Goal: Check status: Check status

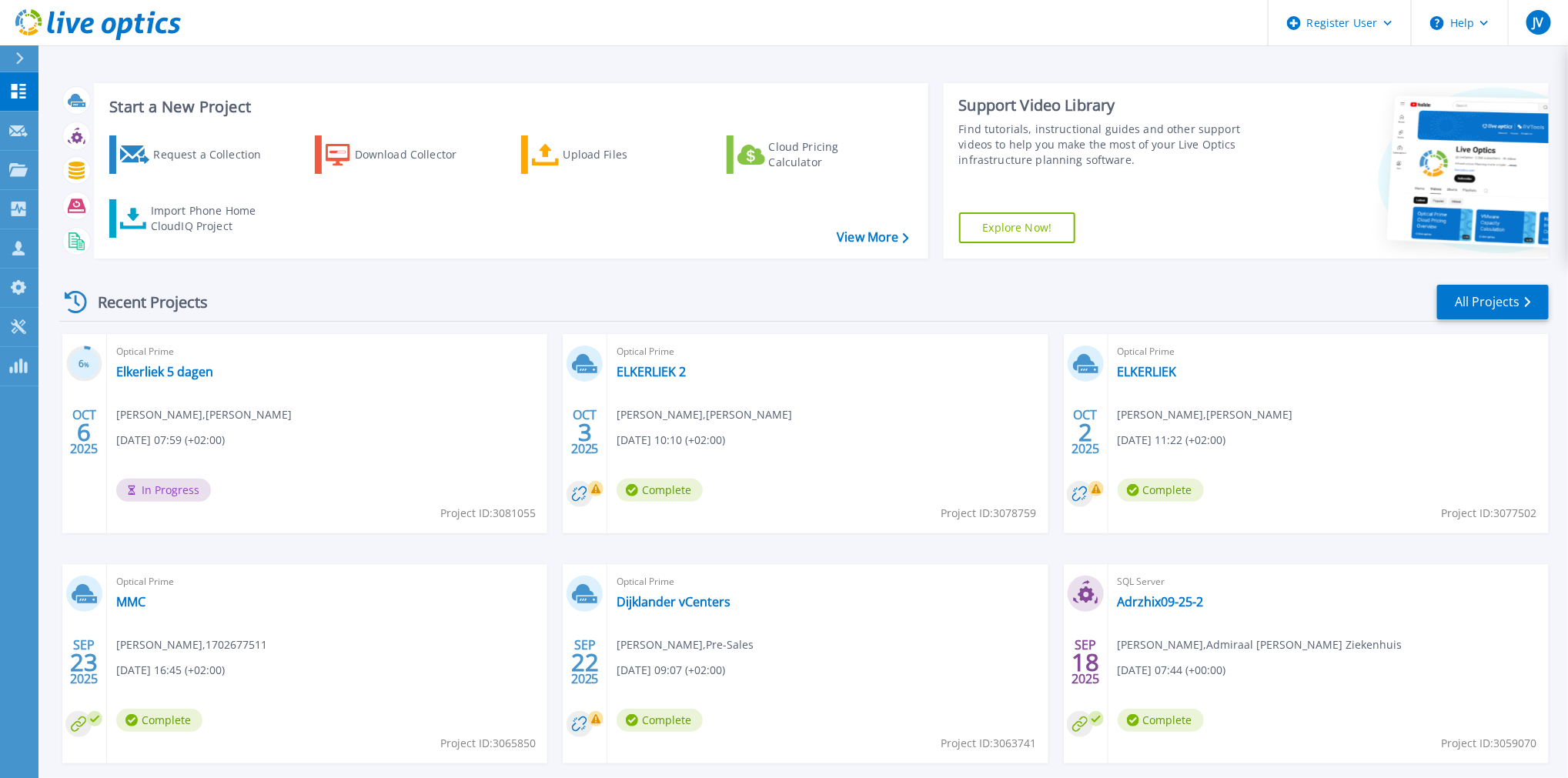
scroll to position [74, 0]
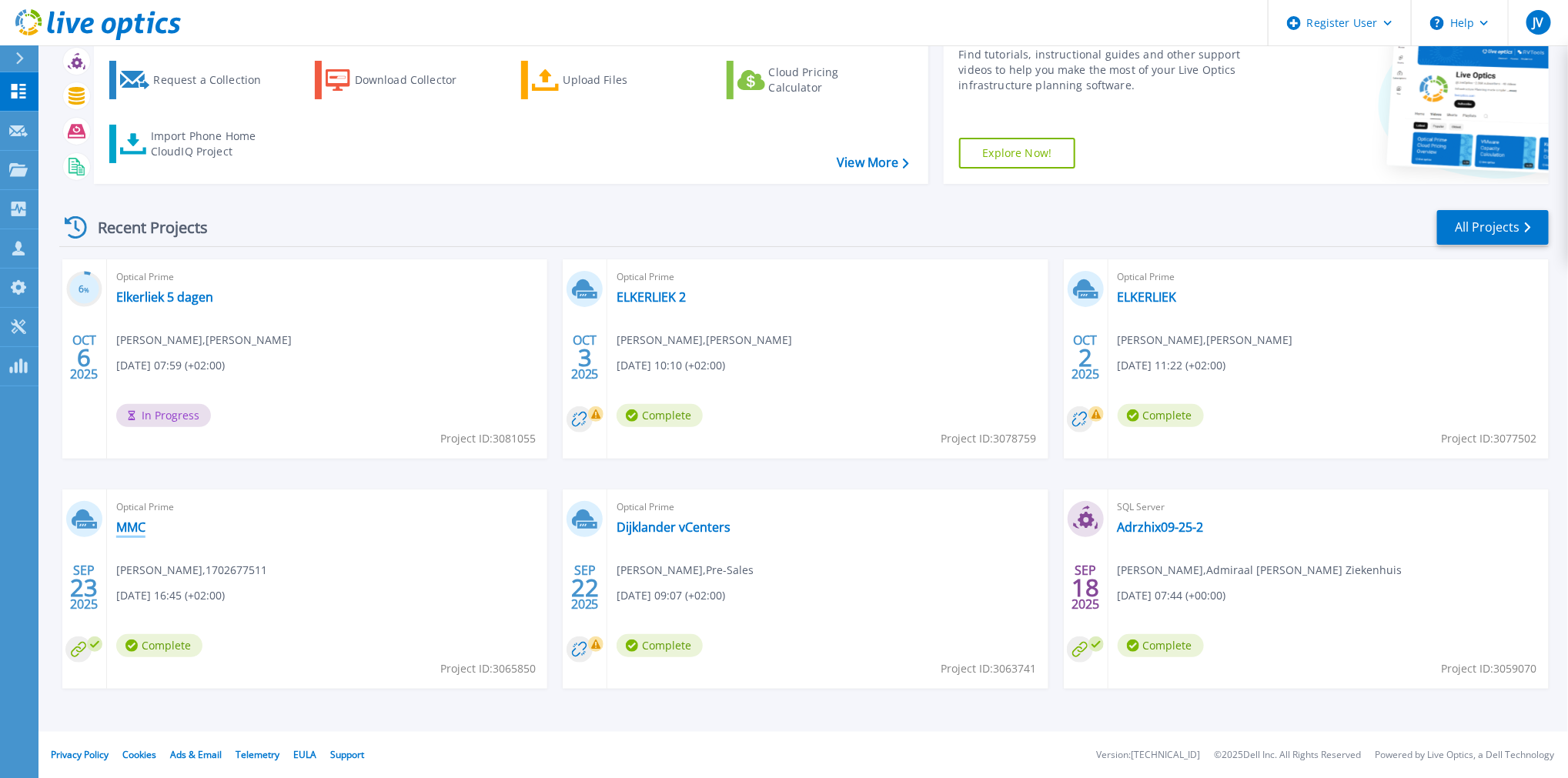
click at [128, 529] on link "MMC" at bounding box center [130, 527] width 29 height 15
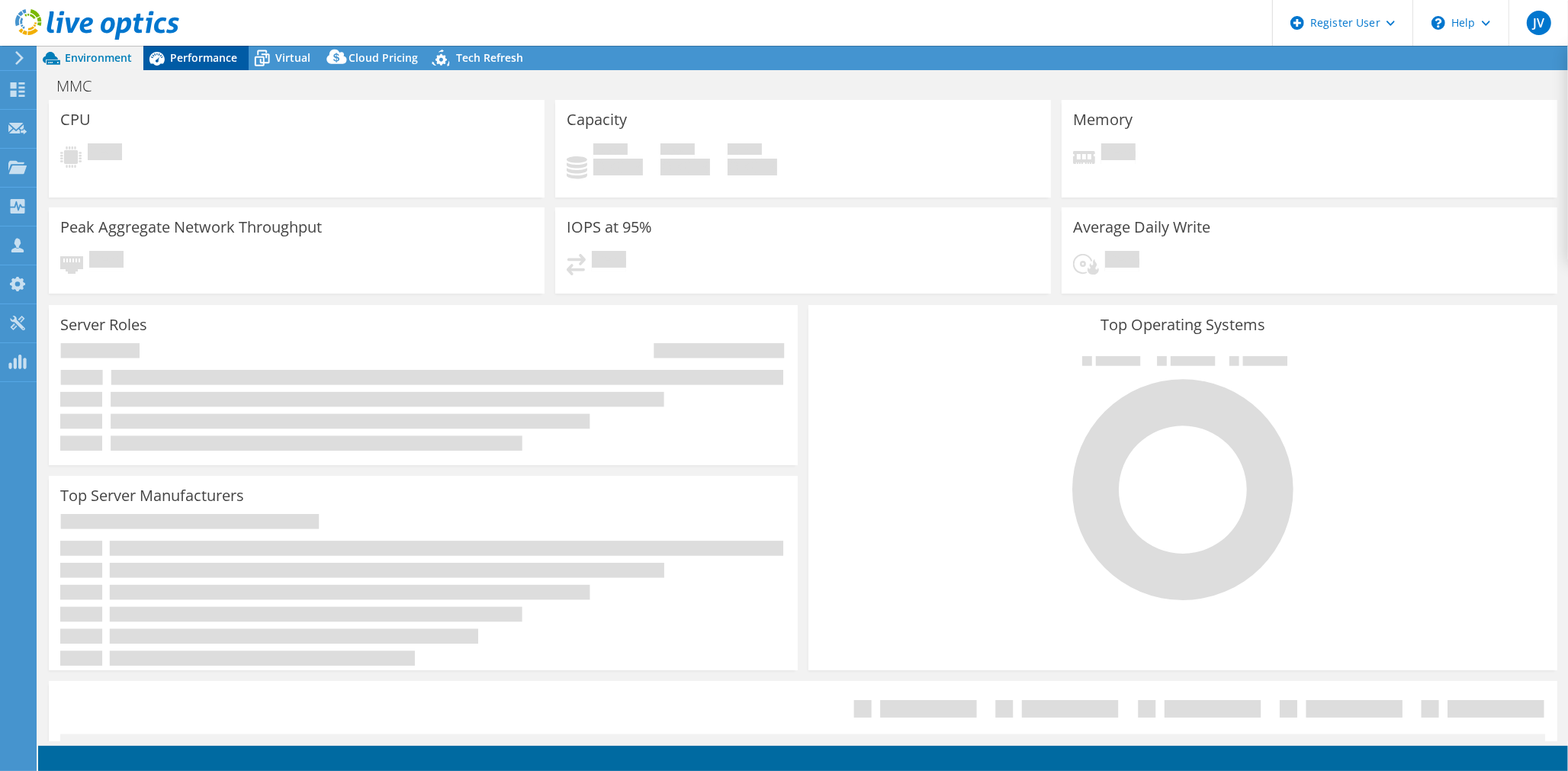
click at [199, 55] on span "Performance" at bounding box center [203, 57] width 67 height 14
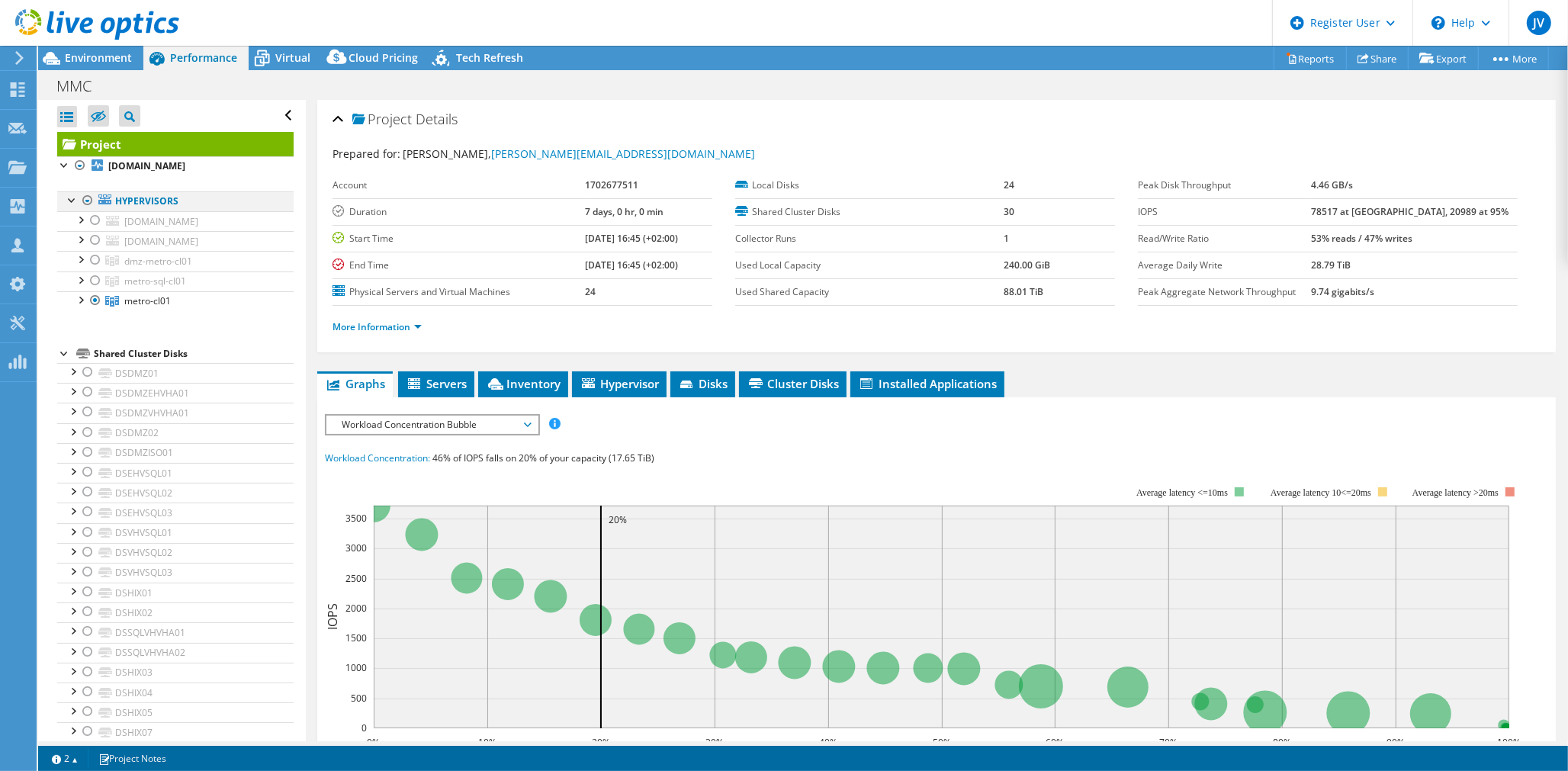
click at [85, 199] on div at bounding box center [88, 200] width 15 height 18
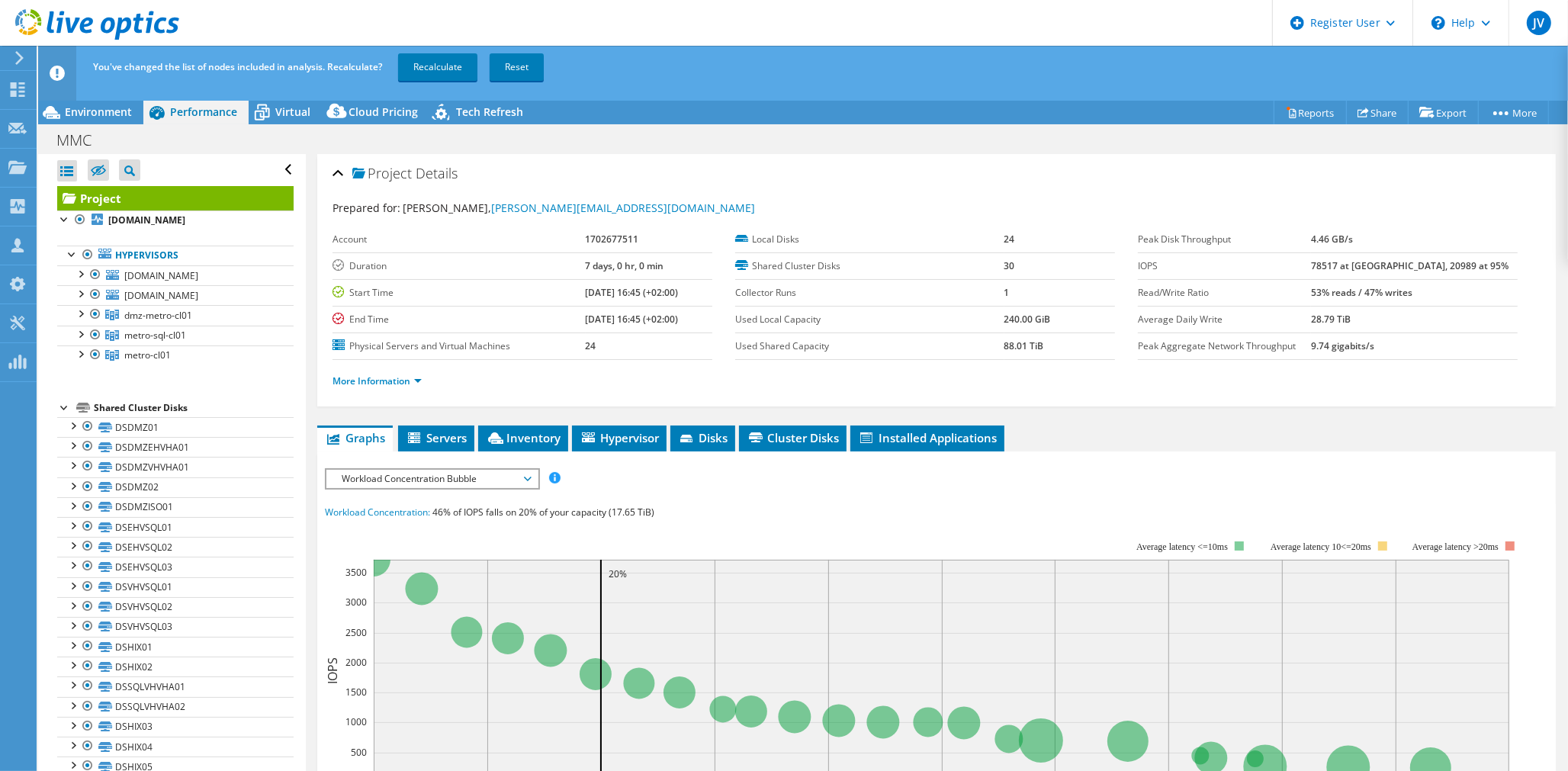
click at [916, 496] on div "IOPS Disk Throughput IO Size Latency Queue Depth CPU Percentage Memory Page Fau…" at bounding box center [936, 749] width 1223 height 564
click at [76, 352] on div at bounding box center [80, 353] width 15 height 15
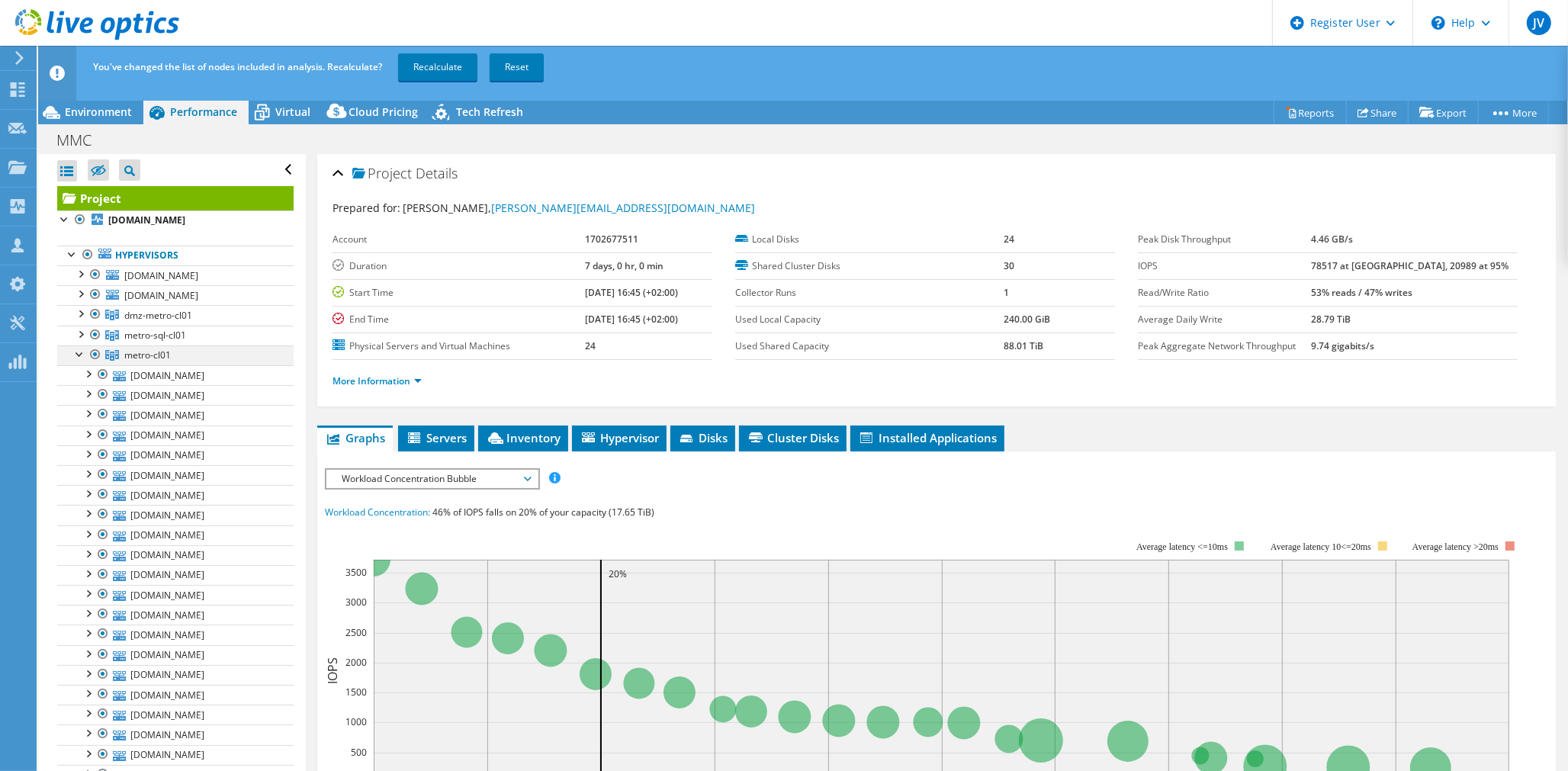
click at [76, 352] on div at bounding box center [80, 353] width 15 height 15
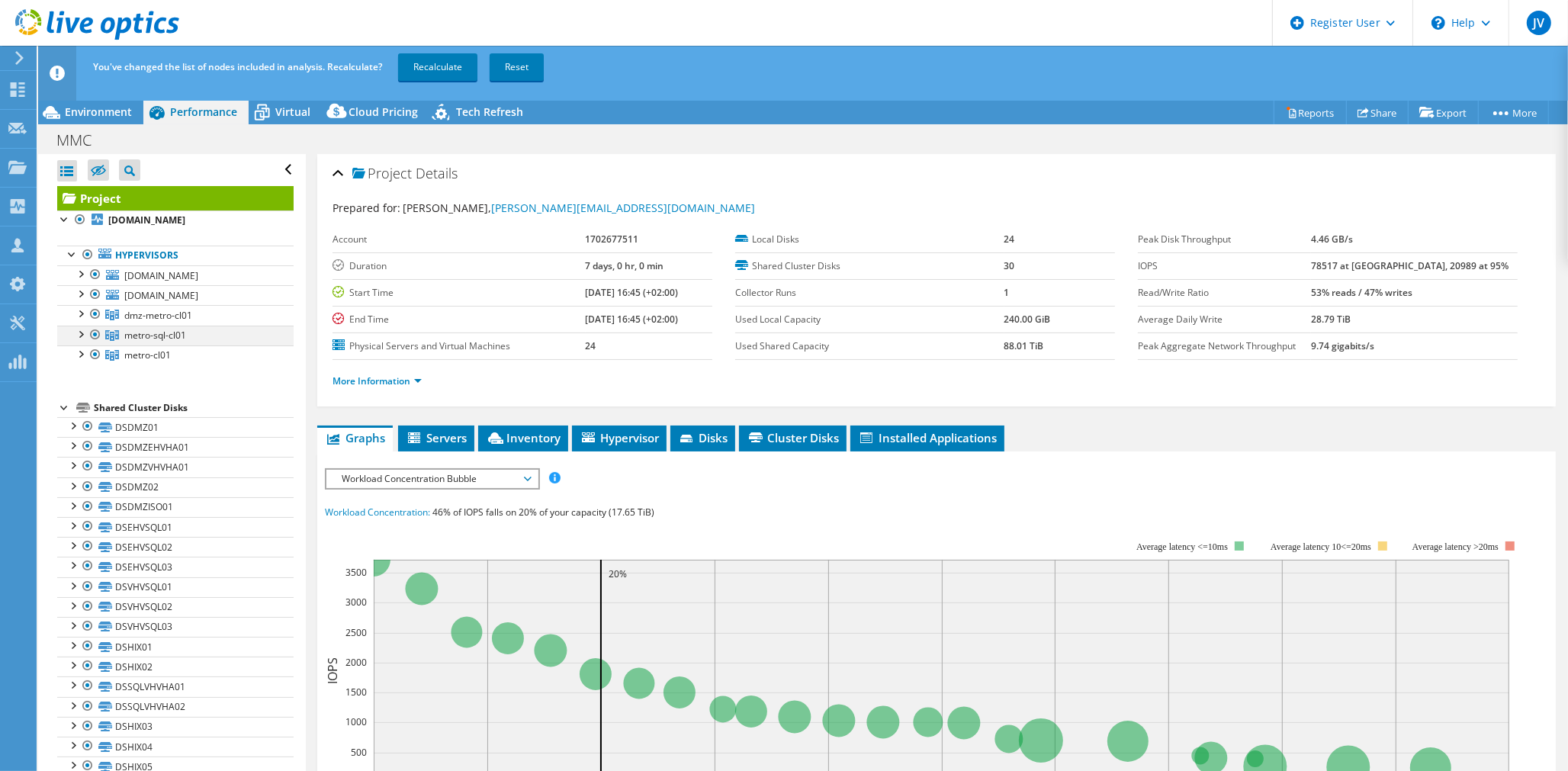
click at [81, 328] on div at bounding box center [80, 333] width 15 height 15
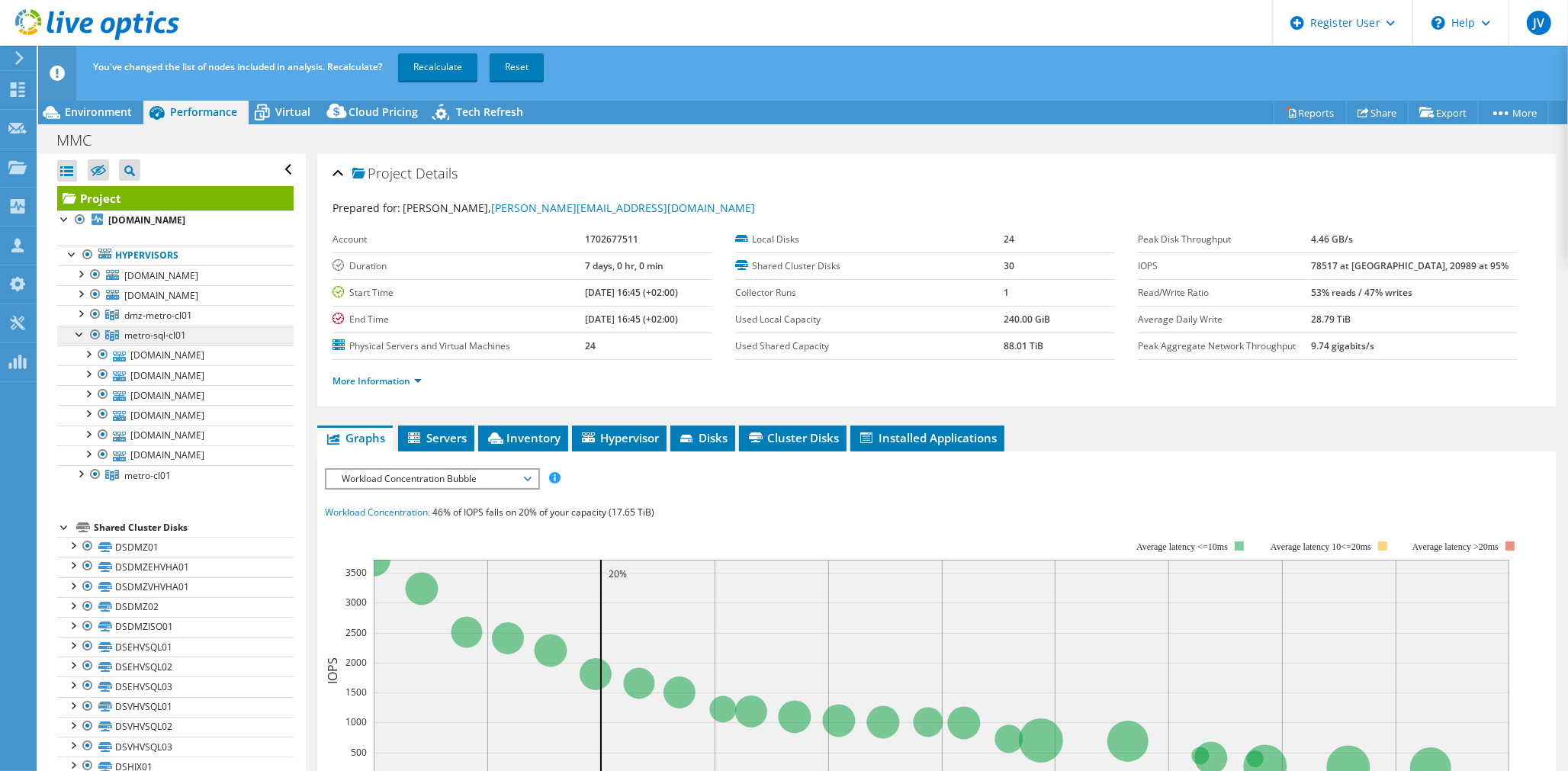
click at [70, 335] on link "metro-sql-cl01" at bounding box center [175, 335] width 236 height 20
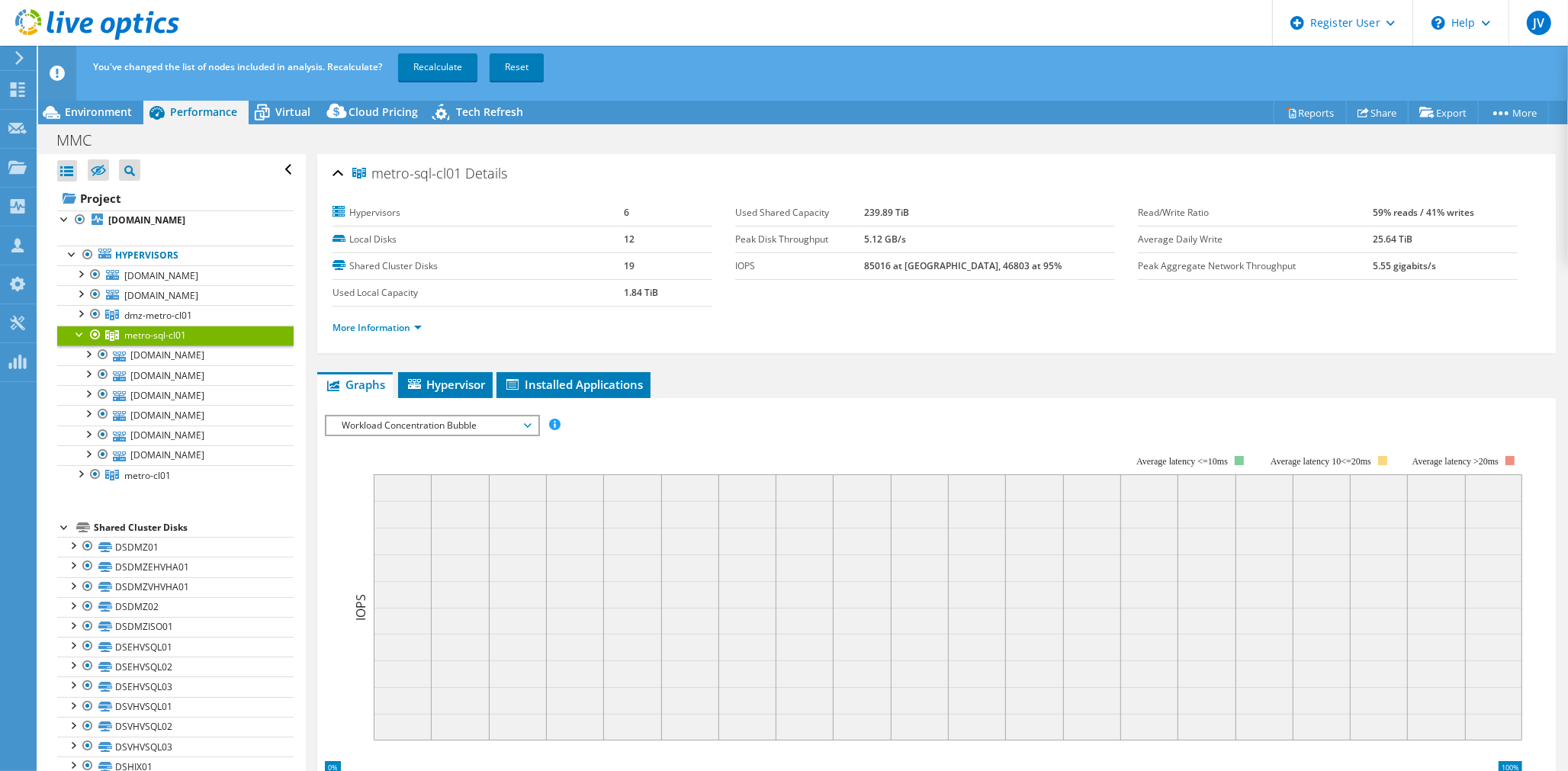
click at [80, 333] on div at bounding box center [80, 333] width 15 height 15
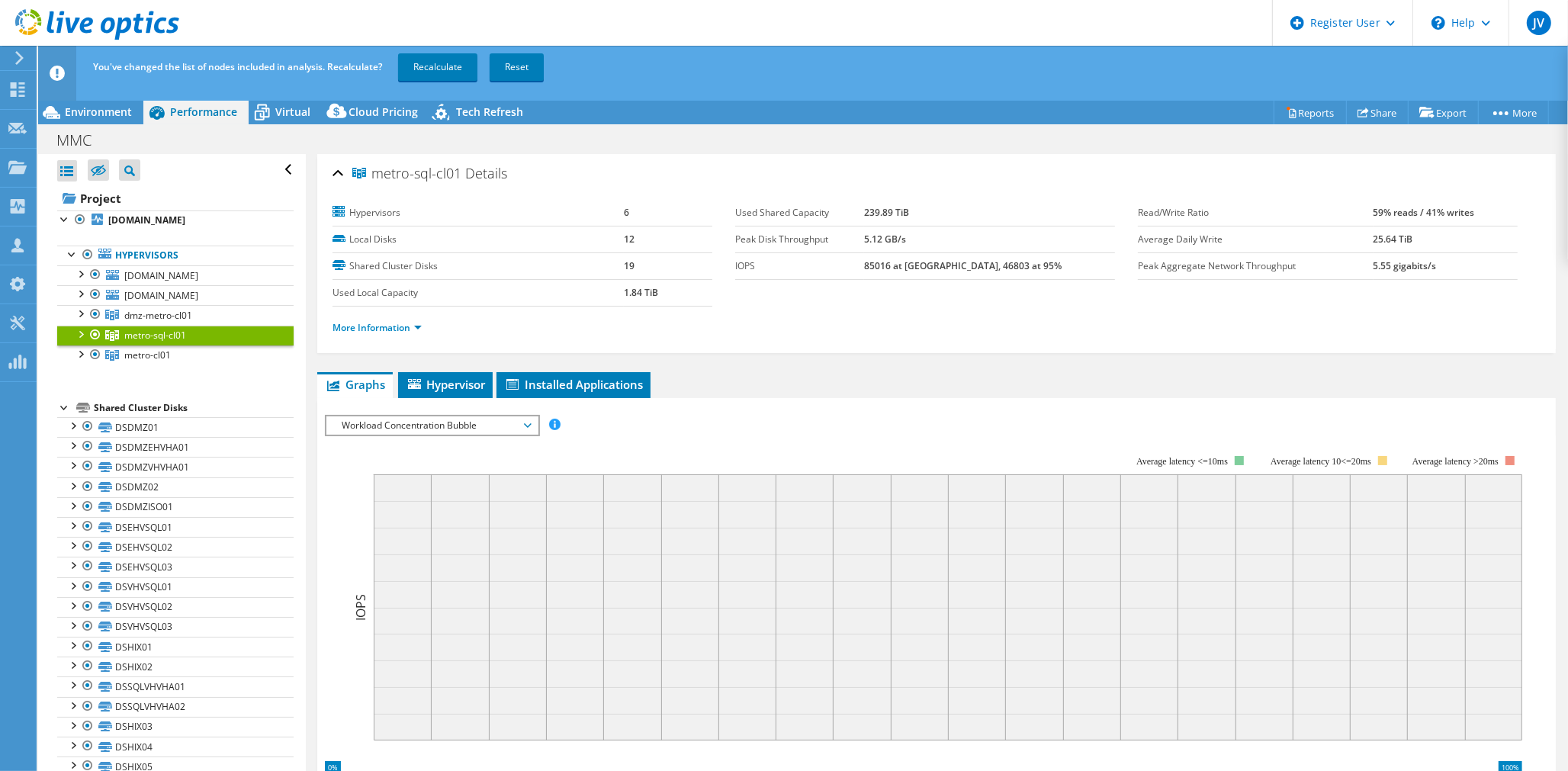
click at [429, 61] on link "Recalculate" at bounding box center [438, 66] width 80 height 27
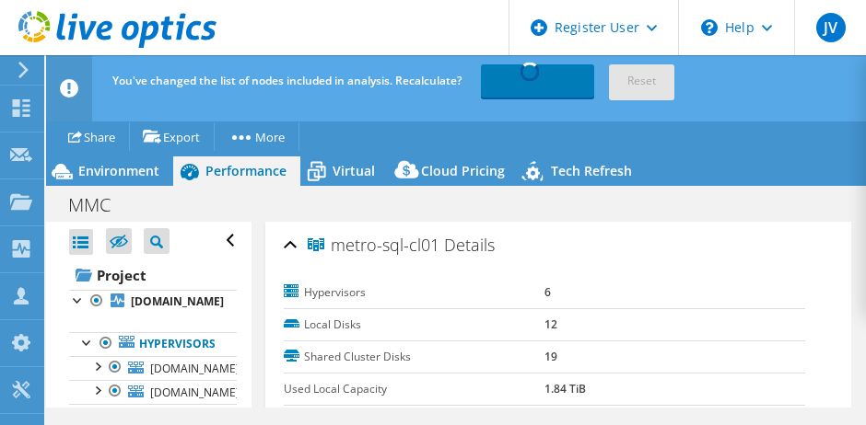
click at [302, 39] on header "JV Dell User [PERSON_NAME] [EMAIL_ADDRESS][PERSON_NAME][DOMAIN_NAME] Dell My Pr…" at bounding box center [433, 27] width 866 height 55
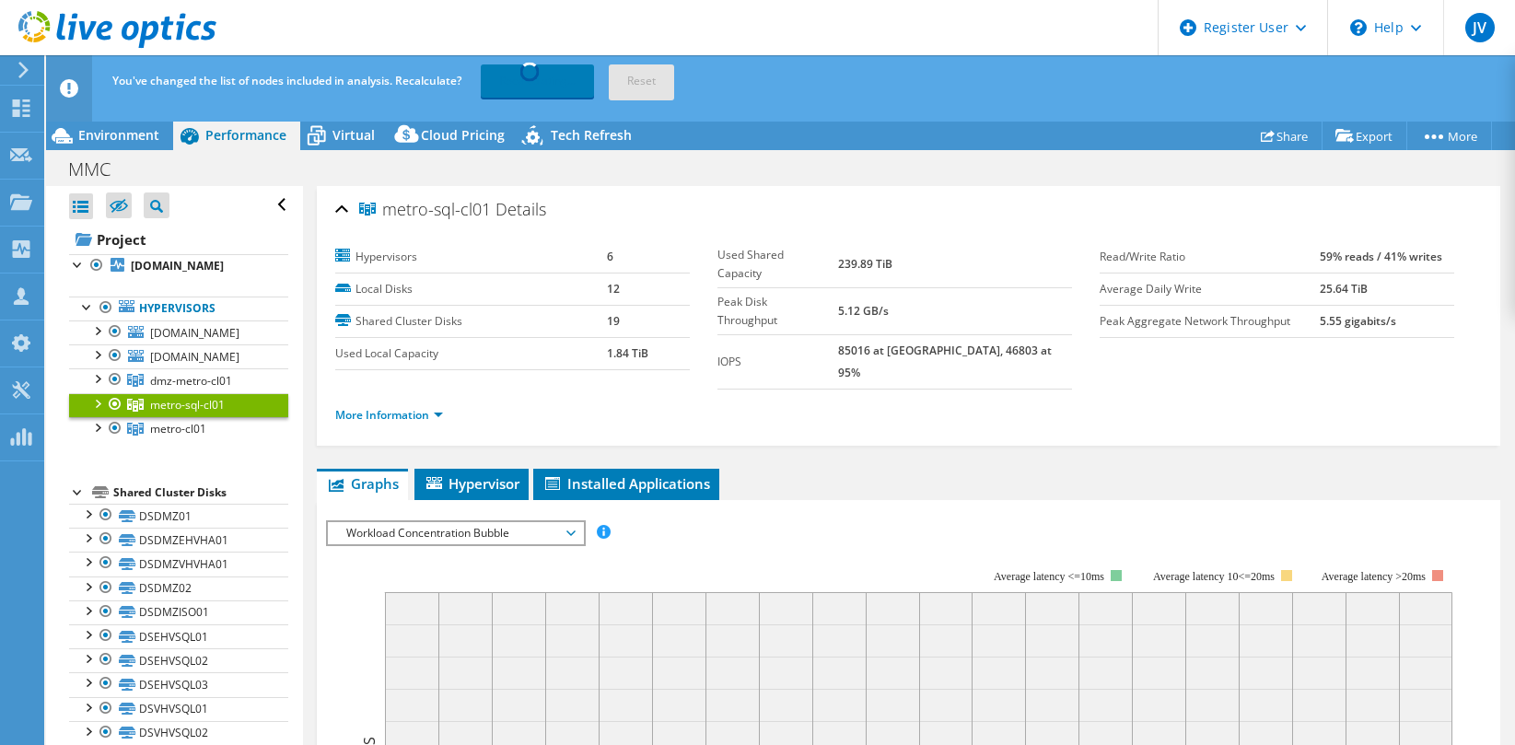
click at [787, 41] on header "JV Dell User [PERSON_NAME] [EMAIL_ADDRESS][PERSON_NAME][DOMAIN_NAME] Dell My Pr…" at bounding box center [757, 27] width 1515 height 55
click at [95, 398] on div at bounding box center [96, 402] width 18 height 18
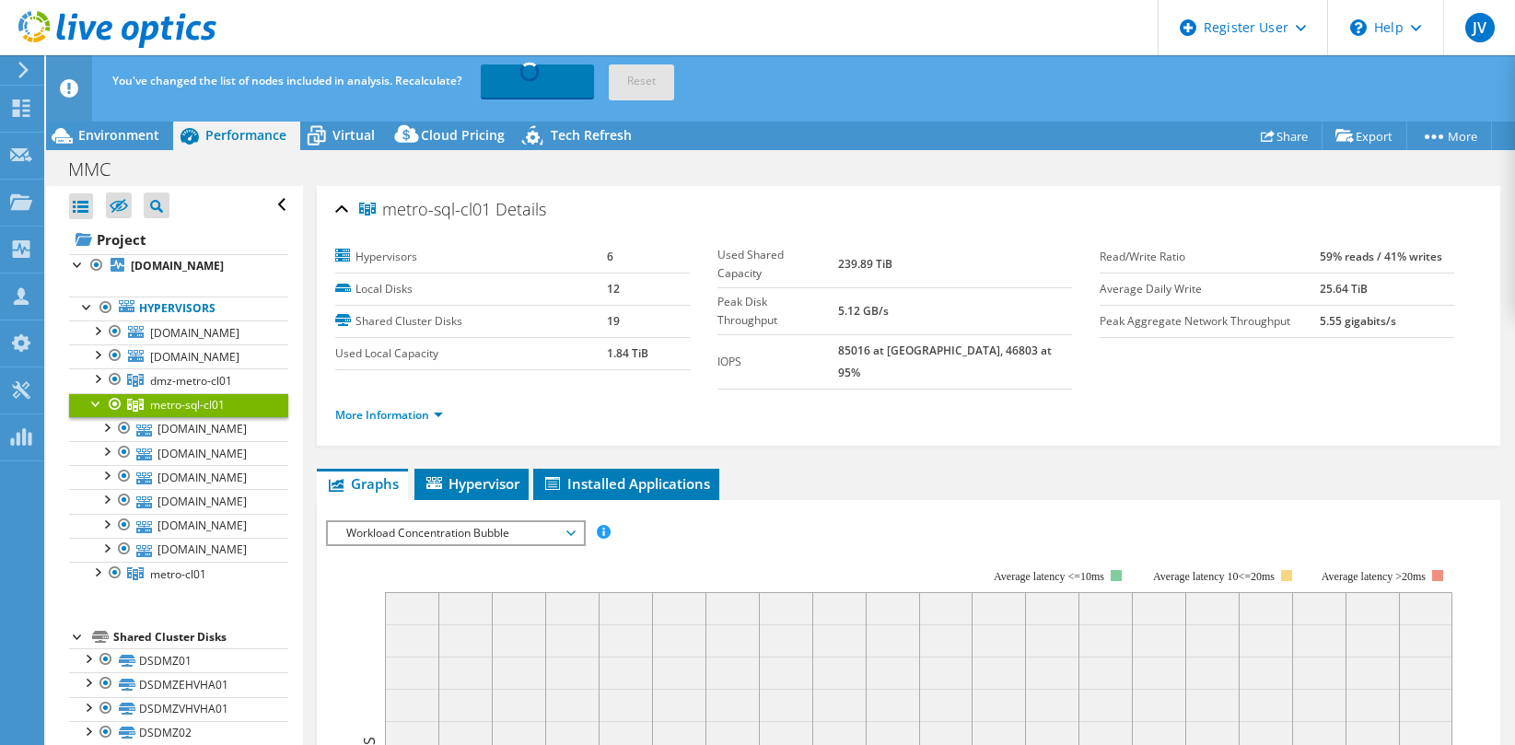
click at [95, 399] on div at bounding box center [96, 402] width 18 height 18
